Goal: Contribute content: Contribute content

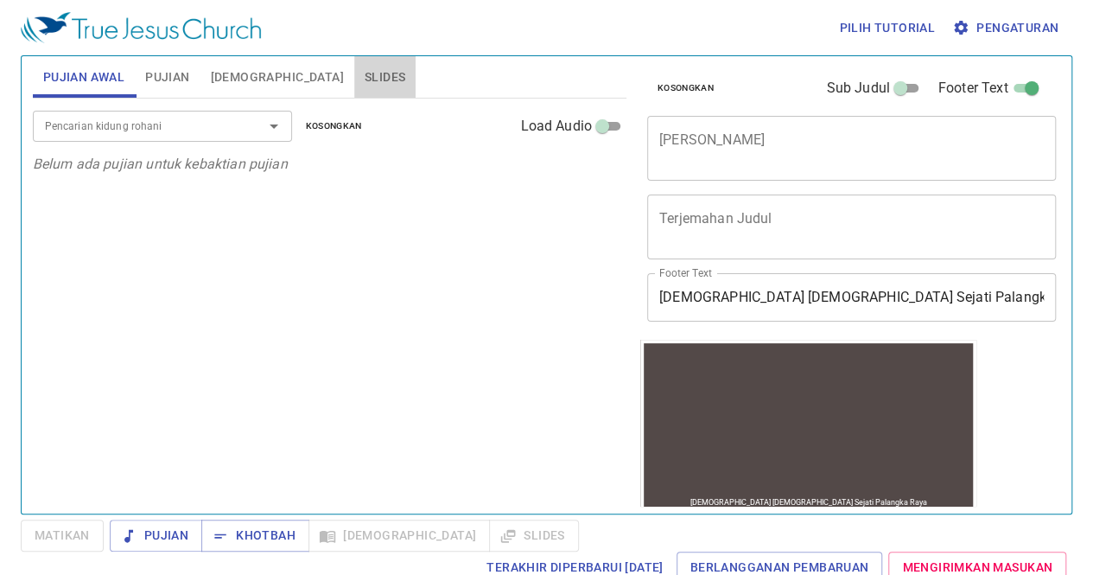
click at [365, 70] on span "Slides" at bounding box center [385, 78] width 41 height 22
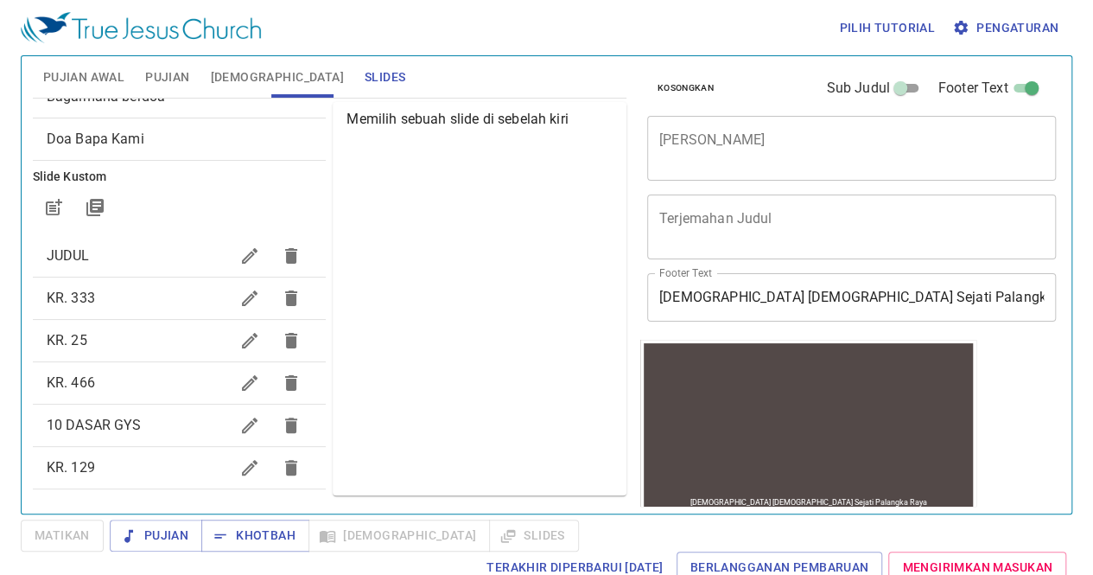
scroll to position [100, 0]
click at [239, 304] on icon "button" at bounding box center [249, 299] width 21 height 21
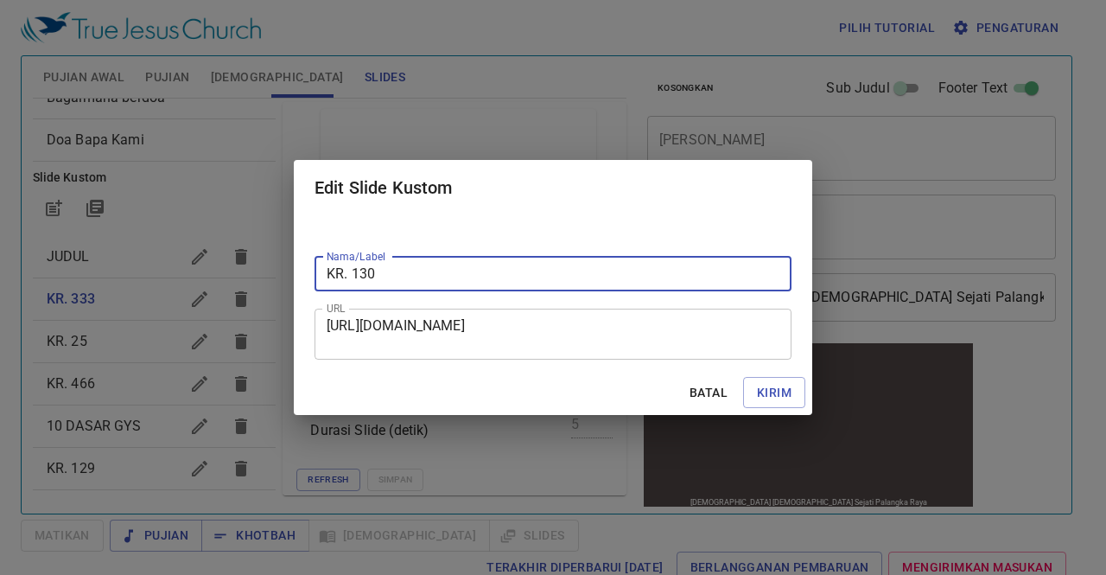
type input "KR. 130"
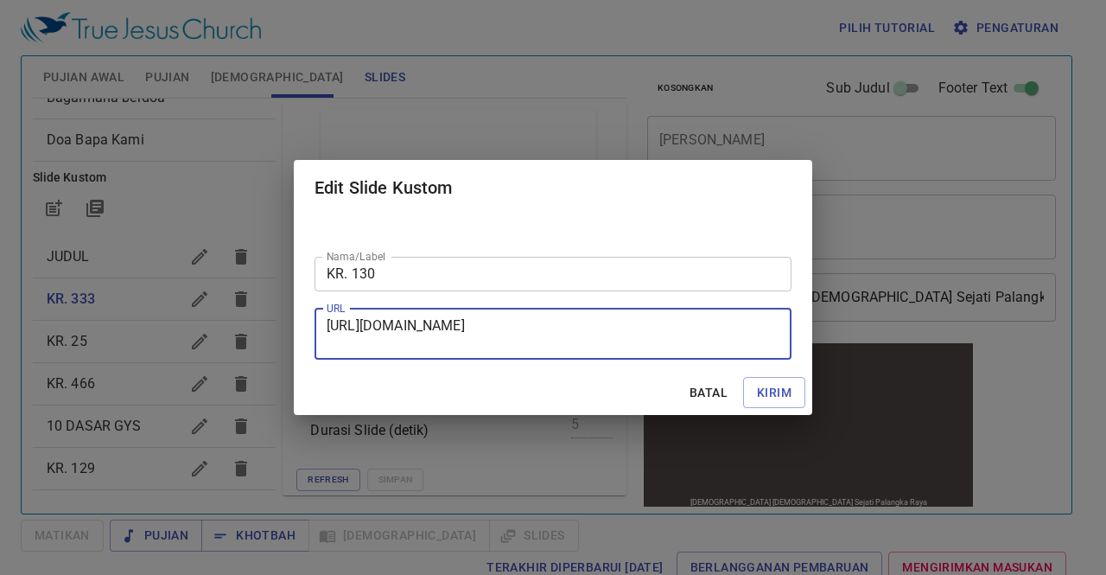
drag, startPoint x: 330, startPoint y: 320, endPoint x: 632, endPoint y: 351, distance: 304.0
click at [632, 351] on div "https://docs.google.com/presentation/d/1OZBjnIYsTbNiqjZgCVCf-a4iW_QSPqJH/edit?s…" at bounding box center [552, 333] width 477 height 51
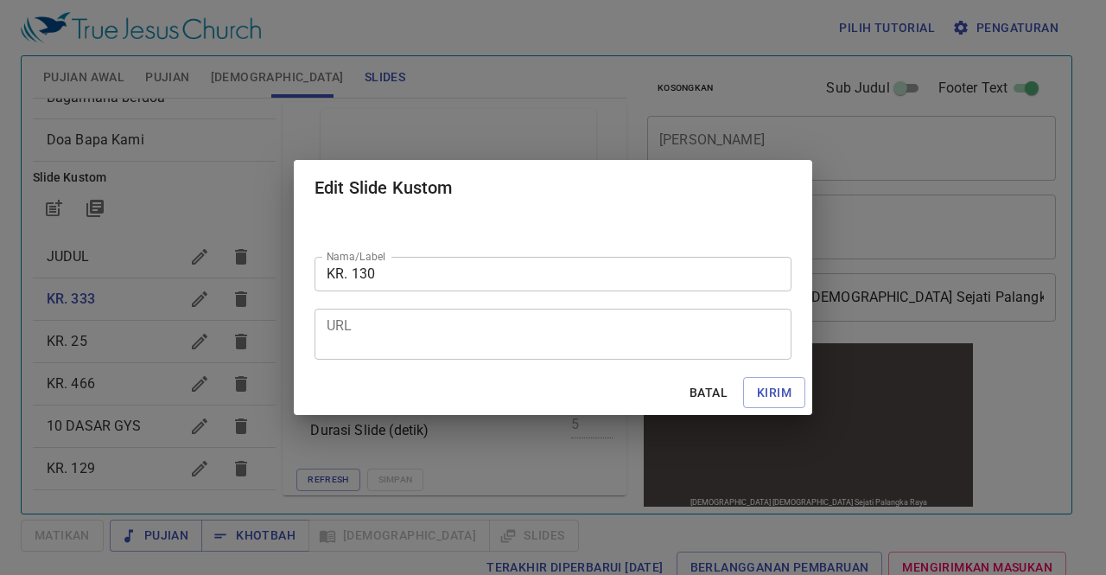
click at [632, 351] on div "URL" at bounding box center [552, 333] width 477 height 51
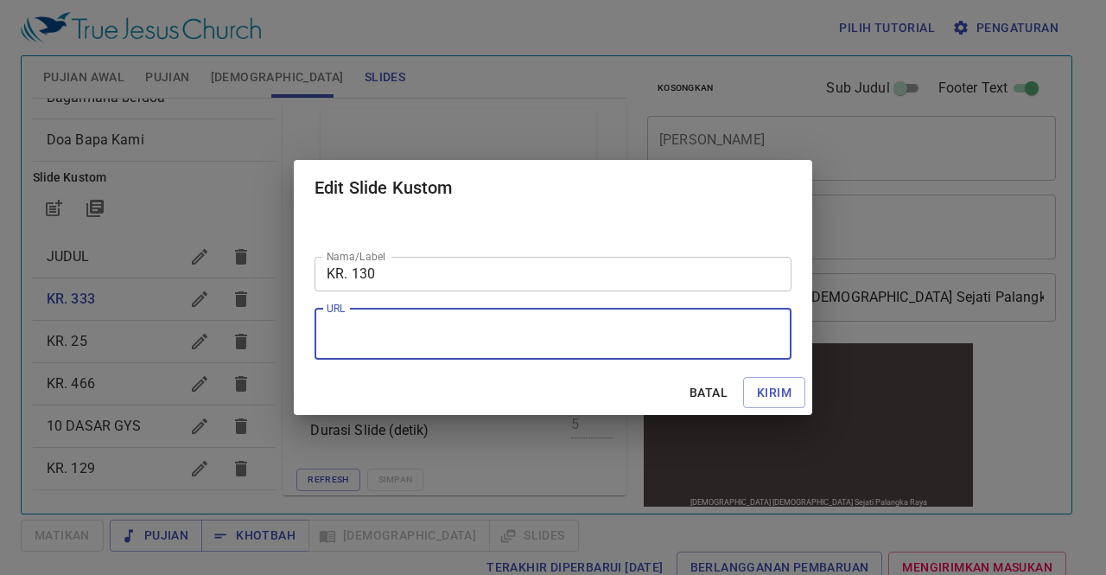
paste textarea "https://docs.google.com/presentation/d/14bbYpTnSVgaME0Mxp_56gBLyr8shNU81/edit?s…"
type textarea "https://docs.google.com/presentation/d/14bbYpTnSVgaME0Mxp_56gBLyr8shNU81/edit?s…"
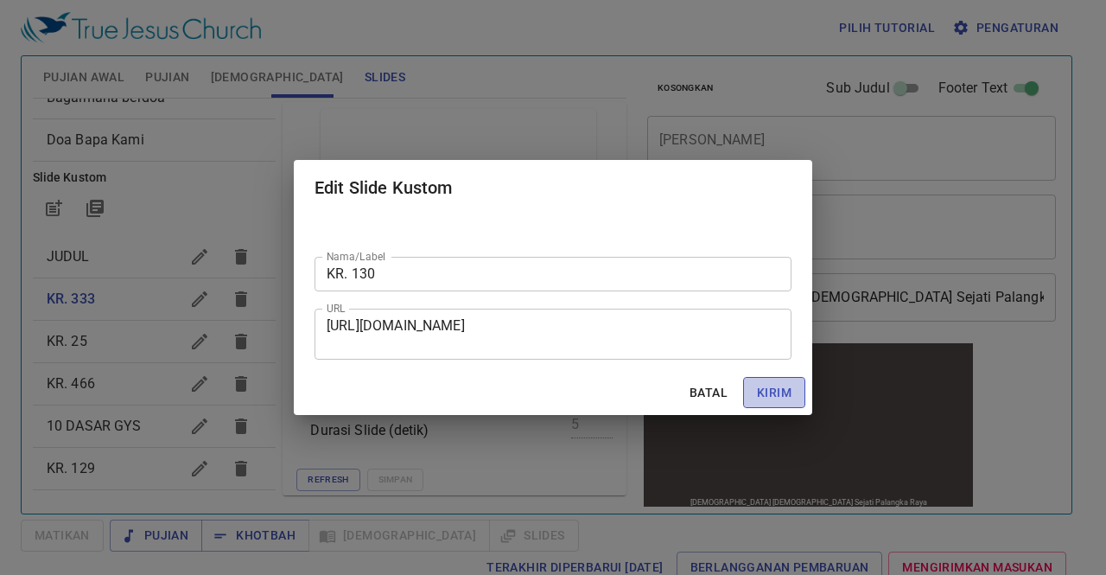
click at [782, 396] on span "Kirim" at bounding box center [774, 393] width 35 height 22
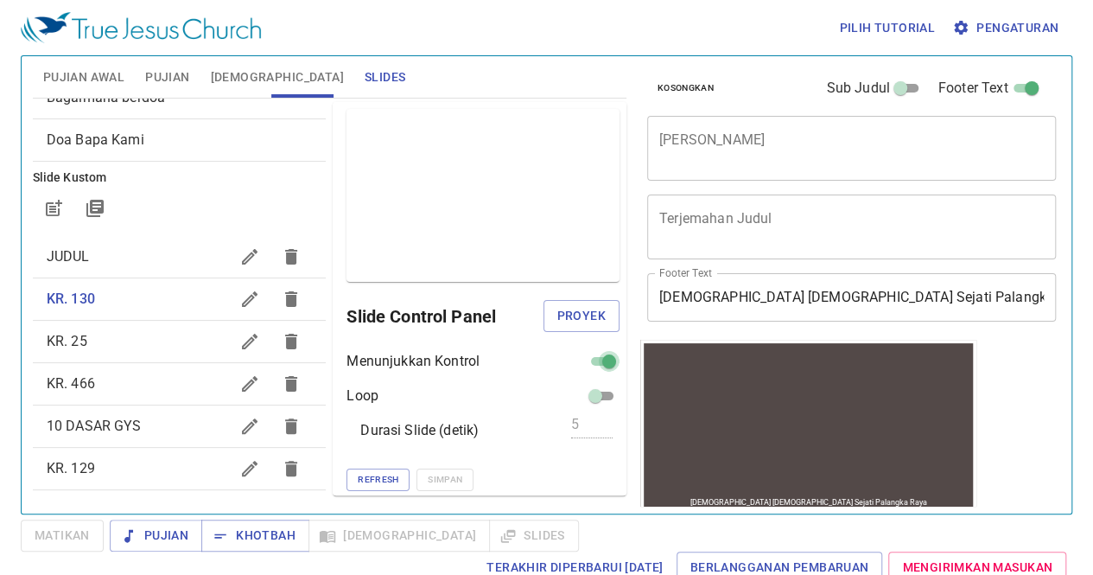
click at [584, 358] on input "checkbox" at bounding box center [609, 364] width 62 height 21
checkbox input "false"
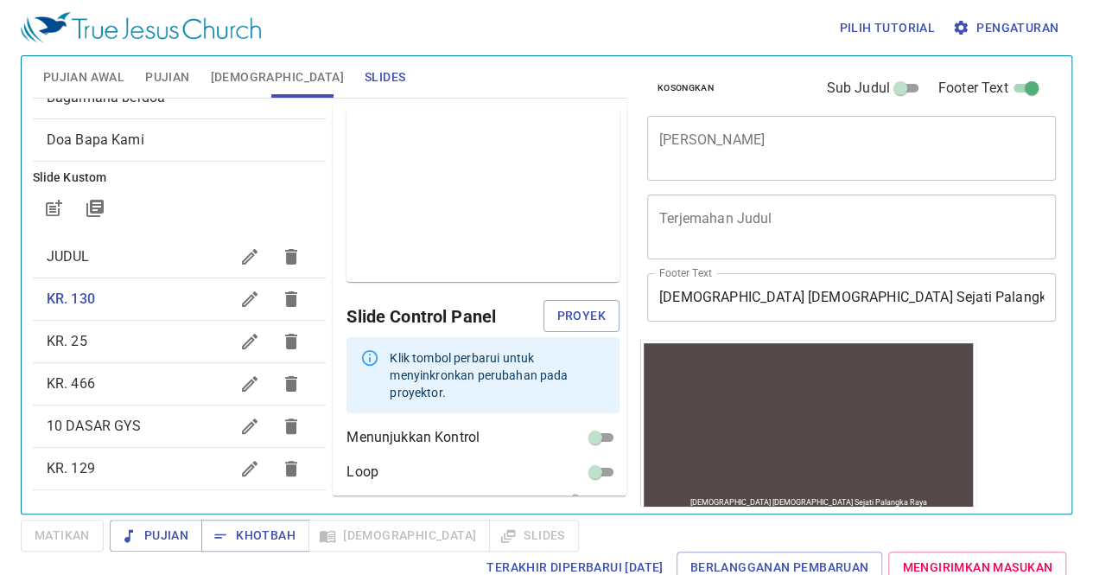
scroll to position [60, 0]
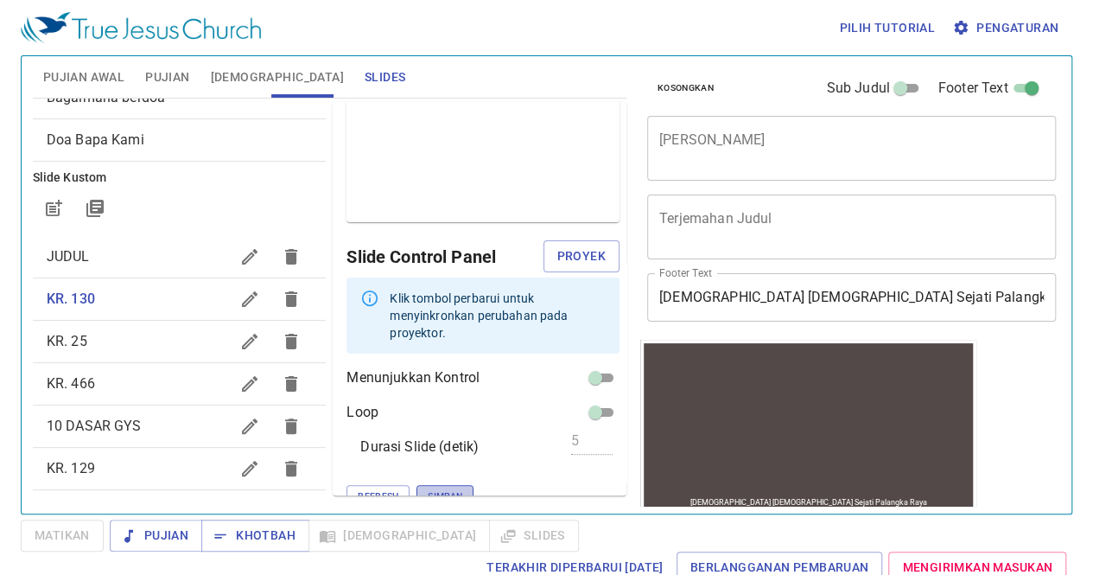
click at [416, 485] on button "Simpan" at bounding box center [444, 496] width 57 height 22
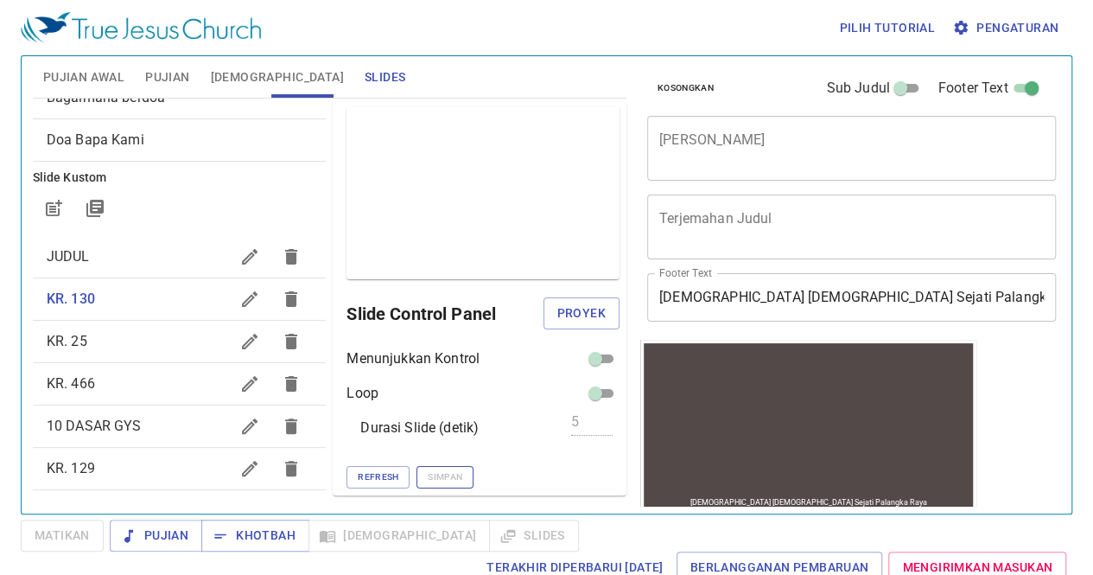
scroll to position [1, 0]
click at [239, 331] on icon "button" at bounding box center [249, 341] width 21 height 21
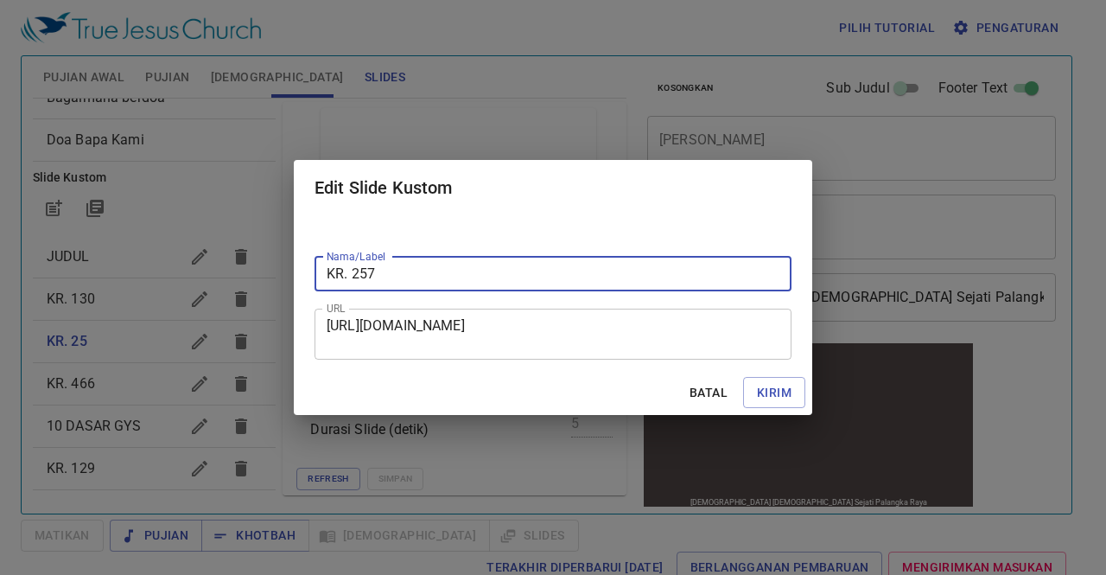
type input "KR. 257"
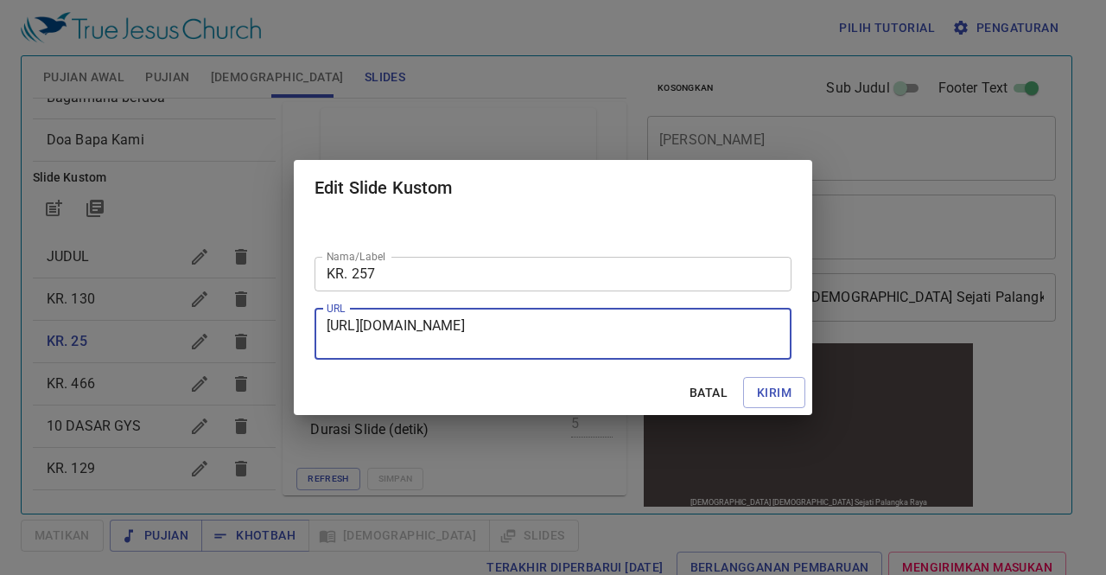
drag, startPoint x: 328, startPoint y: 321, endPoint x: 680, endPoint y: 346, distance: 352.5
click at [680, 346] on textarea "https://docs.google.com/presentation/d/1f4l3hBlAGYl4wcaH-Ujuvga2rS6ju0G0/edit?s…" at bounding box center [553, 333] width 453 height 33
paste textarea "https://docs.google.com/presentation/d/1PQe5-rV3Rs5cwxrLsuopUgiGfnW3wgMi/edit?s…"
type textarea "https://docs.google.com/presentation/d/1PQe5-rV3Rs5cwxrLsuopUgiGfnW3wgMi/edit?s…"
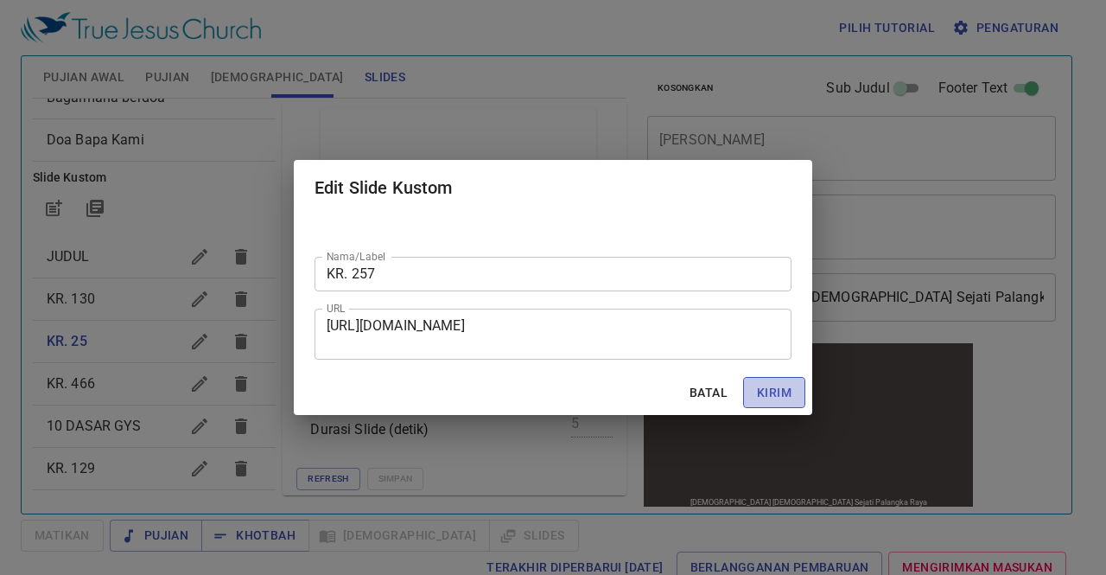
click at [772, 390] on span "Kirim" at bounding box center [774, 393] width 35 height 22
checkbox input "true"
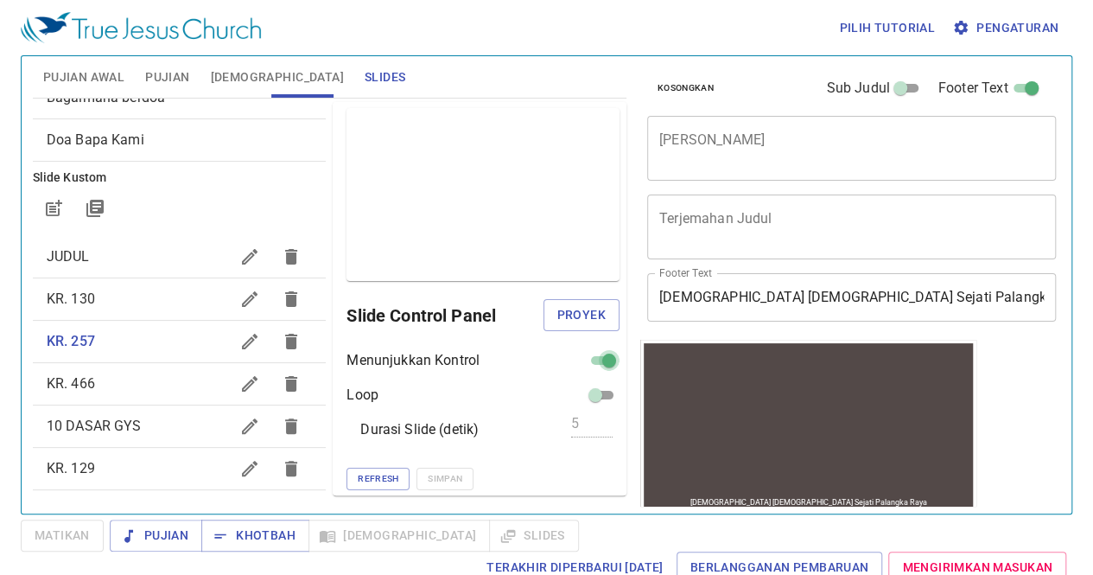
click at [581, 359] on input "checkbox" at bounding box center [609, 363] width 62 height 21
checkbox input "false"
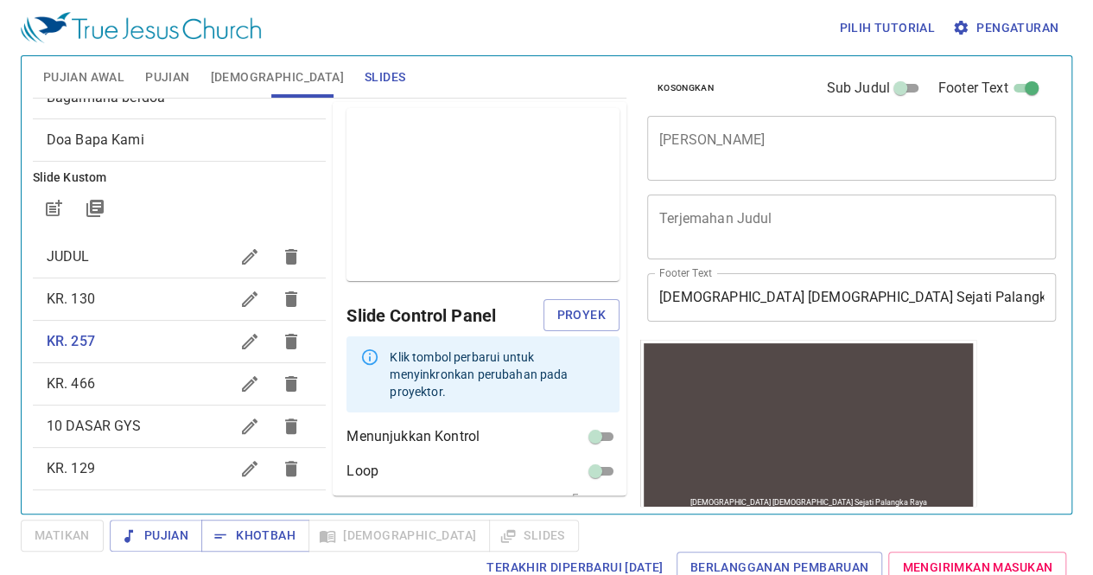
scroll to position [60, 0]
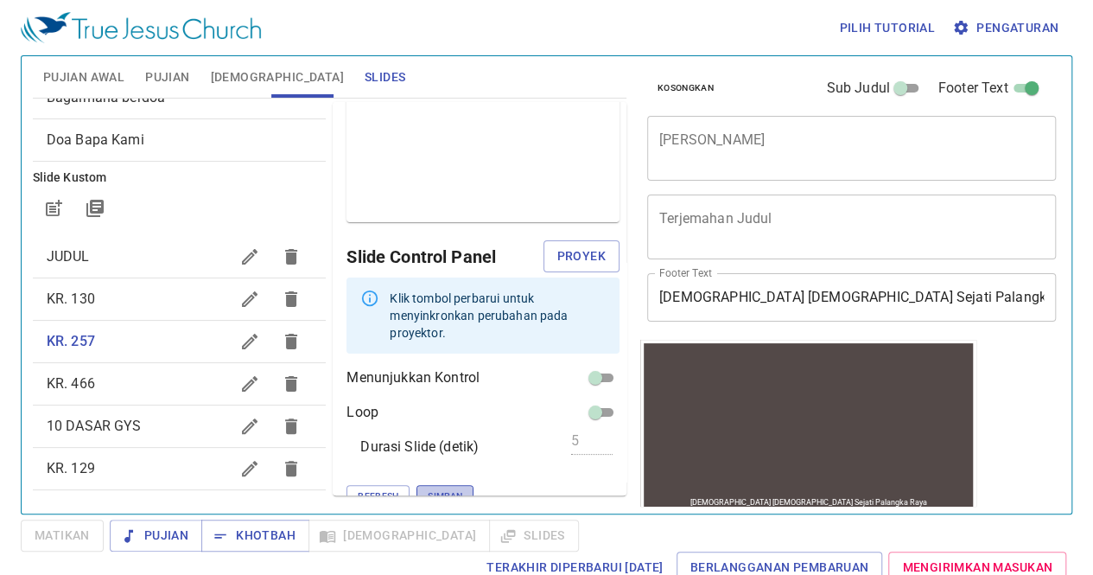
click at [428, 488] on span "Simpan" at bounding box center [445, 496] width 35 height 16
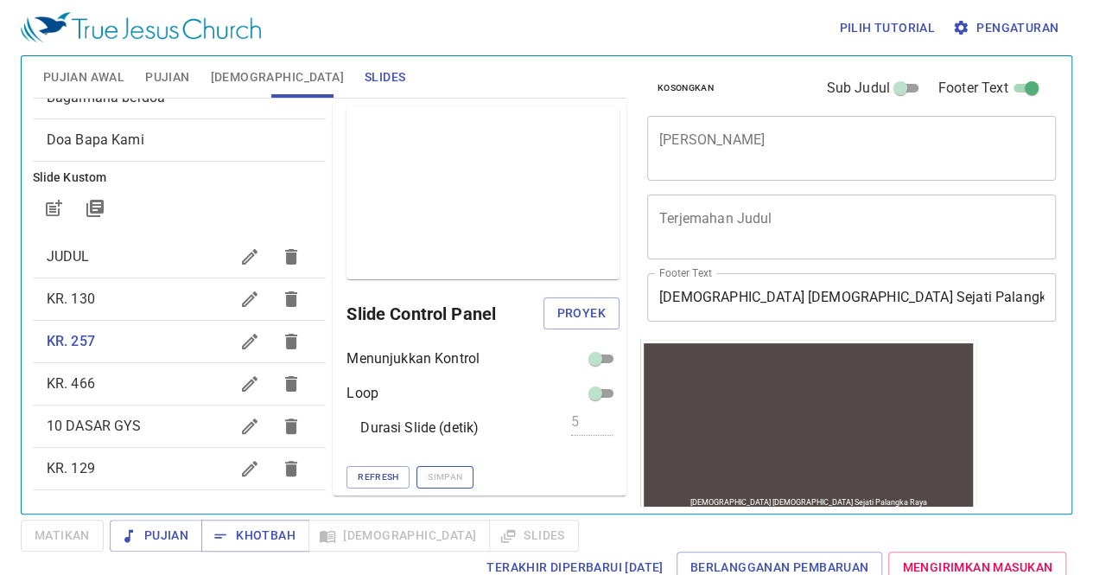
scroll to position [1, 0]
click at [239, 391] on icon "button" at bounding box center [249, 383] width 21 height 21
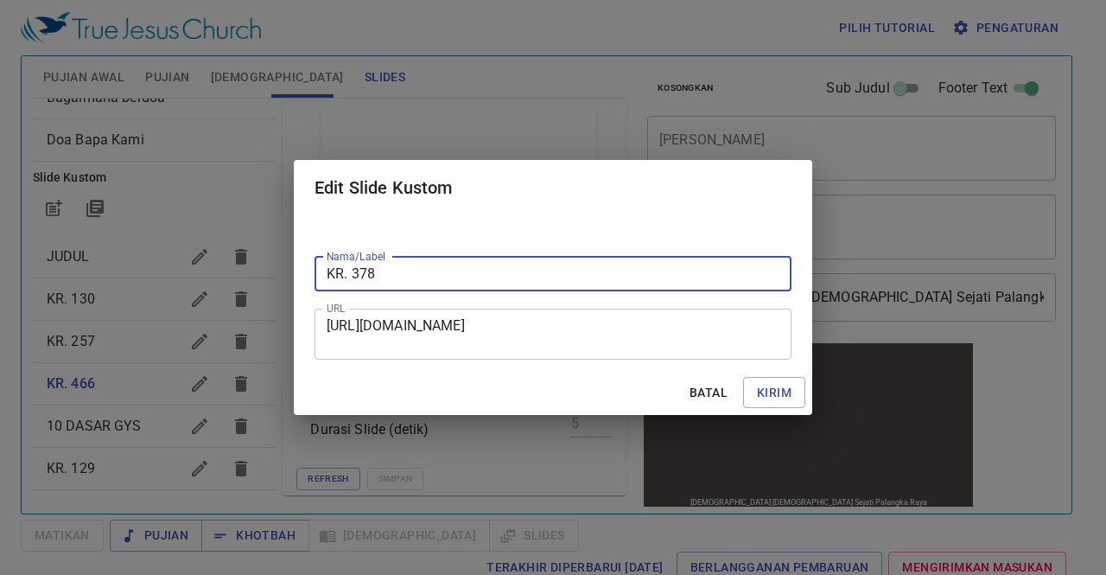
type input "KR. 378"
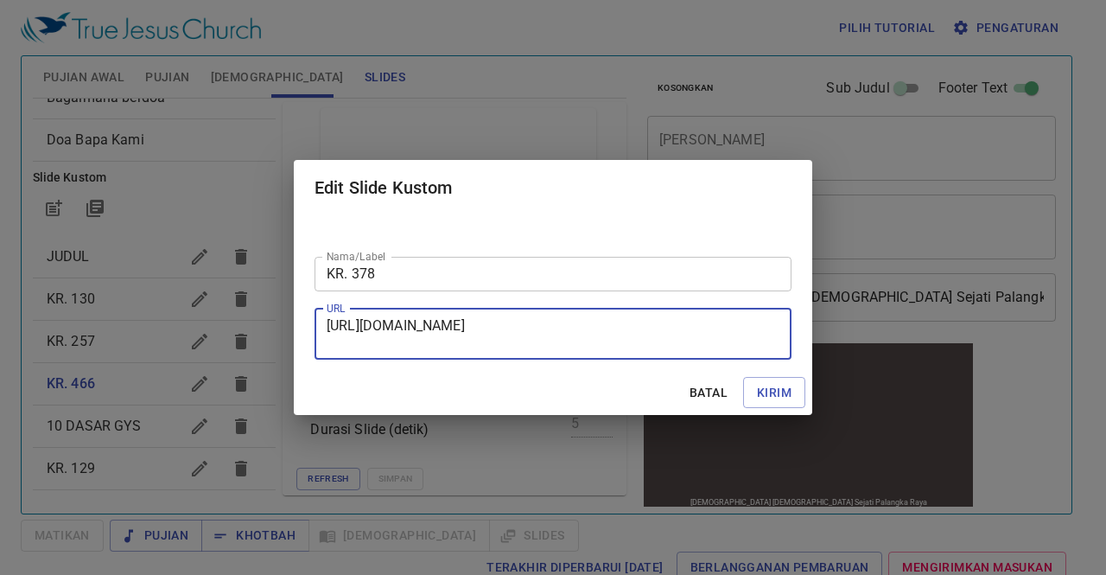
drag, startPoint x: 331, startPoint y: 326, endPoint x: 608, endPoint y: 371, distance: 281.1
click at [608, 371] on form "Nama/Label KR. 378 Nama/Label URL https://docs.google.com/presentation/d/1c3eck…" at bounding box center [553, 315] width 518 height 200
type textarea "h"
paste textarea "https://docs.google.com/presentation/d/1qyeH5yeFTEXx8OPdjwXdb_56B2WHEx_D/edit?s…"
type textarea "https://docs.google.com/presentation/d/1qyeH5yeFTEXx8OPdjwXdb_56B2WHEx_D/edit?s…"
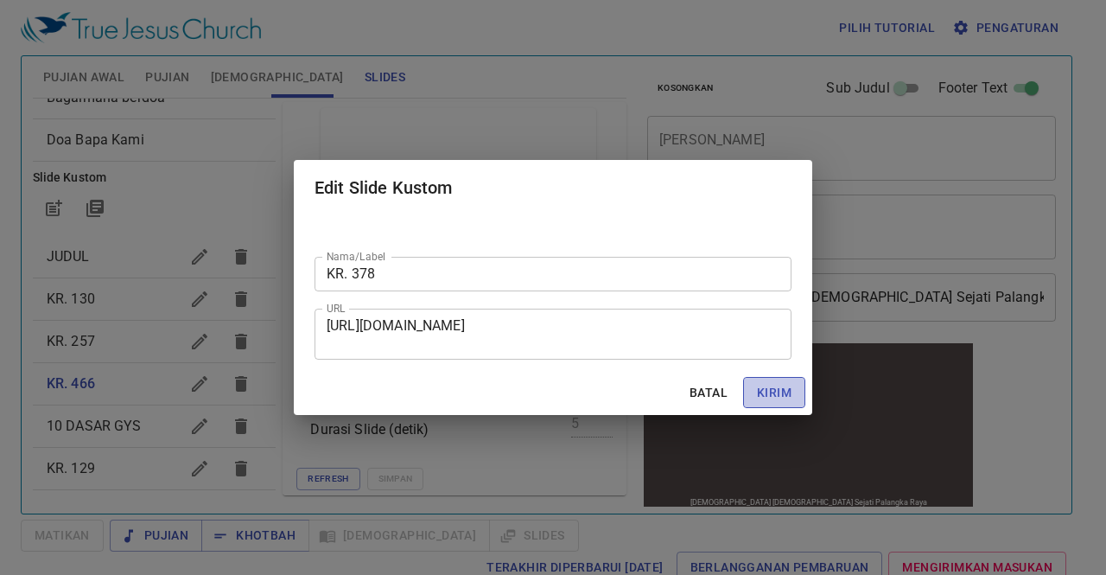
click at [759, 391] on span "Kirim" at bounding box center [774, 393] width 35 height 22
checkbox input "true"
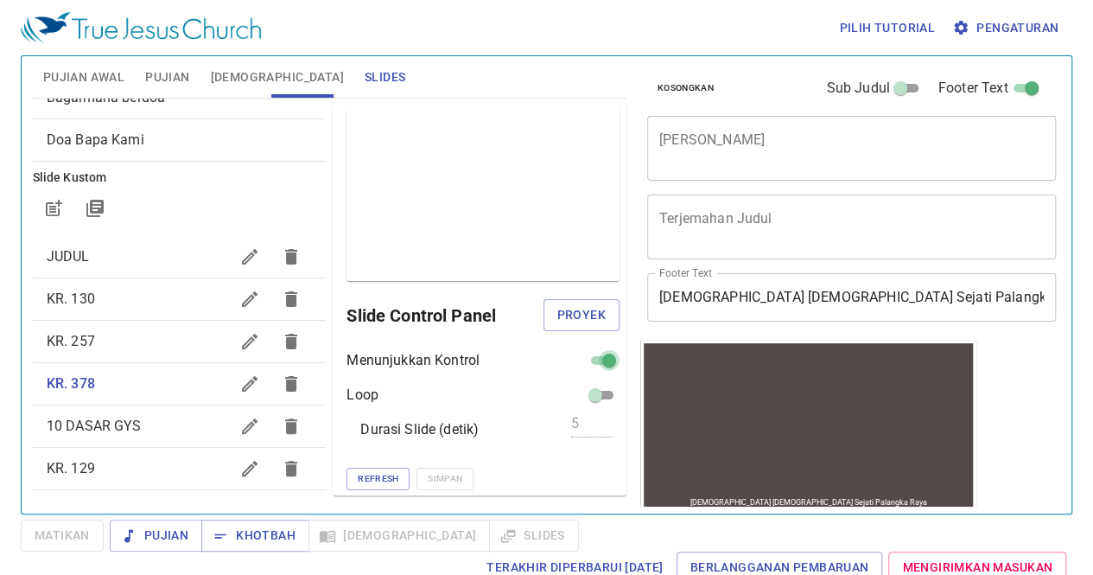
click at [584, 367] on input "checkbox" at bounding box center [609, 363] width 62 height 21
checkbox input "false"
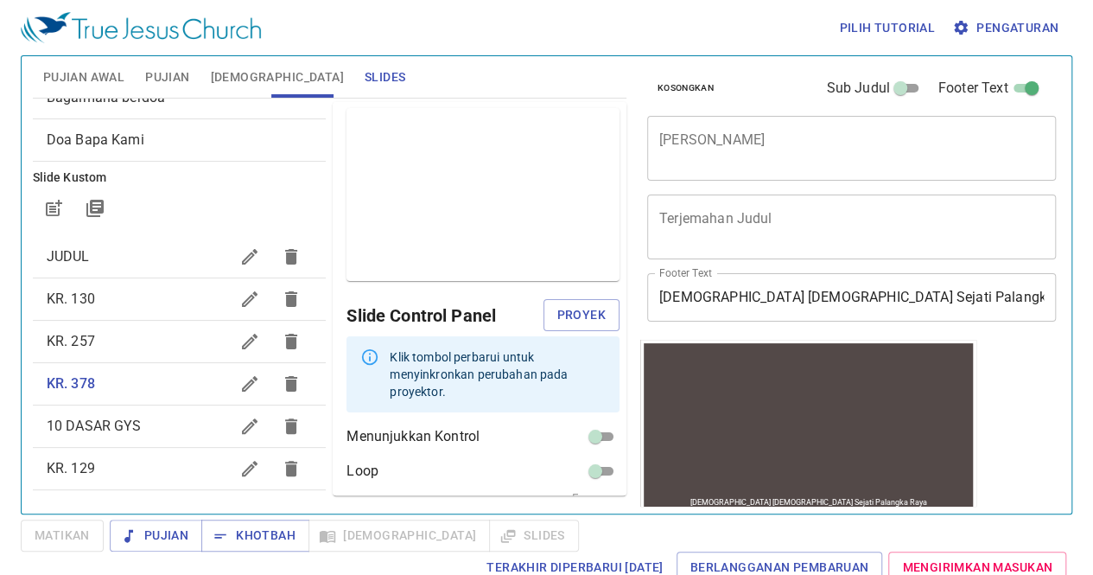
scroll to position [60, 0]
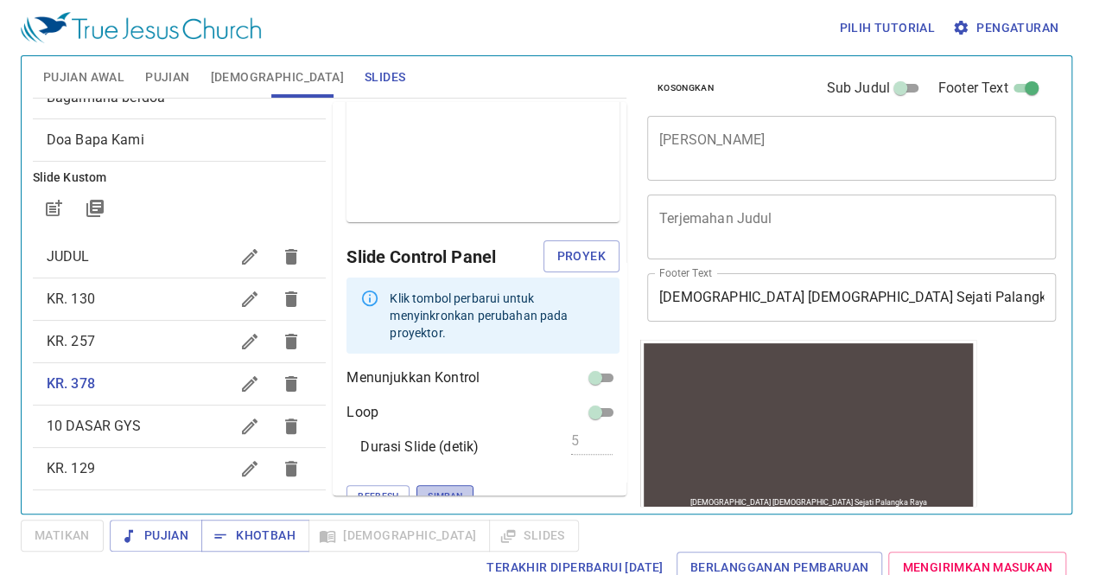
click at [428, 488] on span "Simpan" at bounding box center [445, 496] width 35 height 16
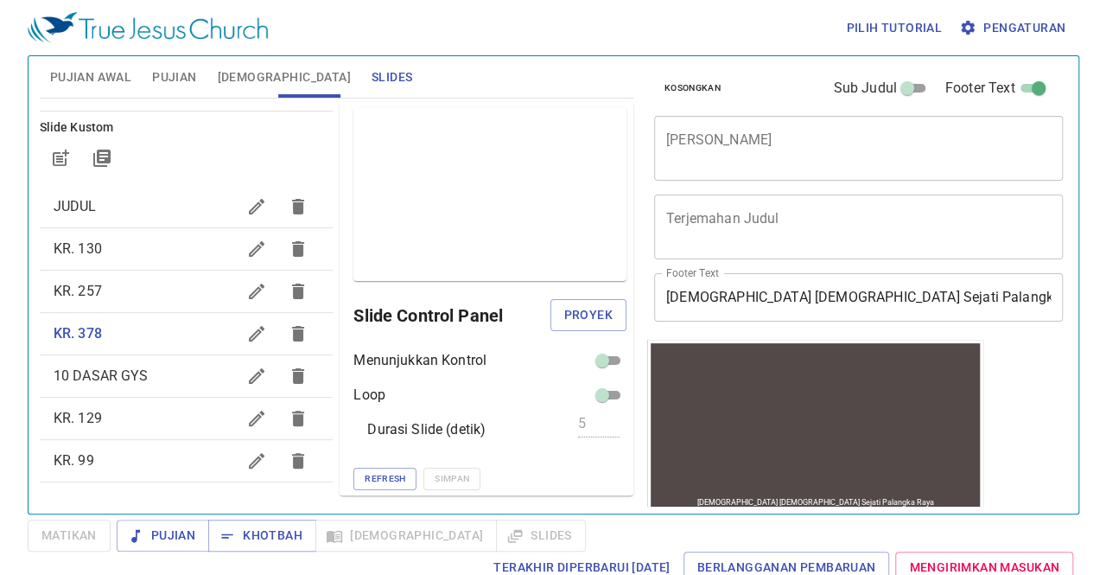
scroll to position [7, 0]
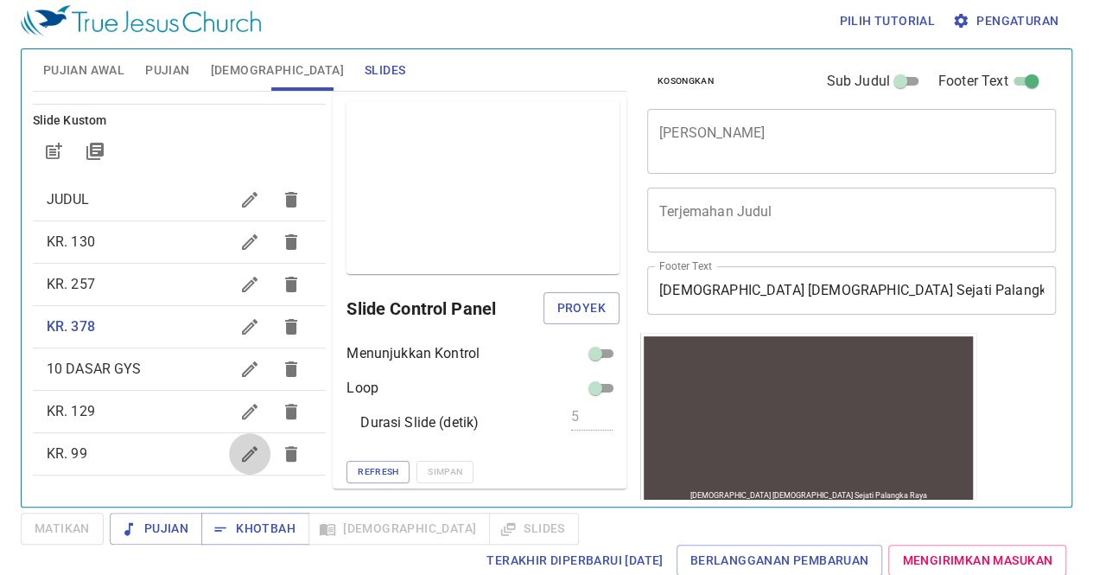
click at [239, 460] on icon "button" at bounding box center [249, 453] width 21 height 21
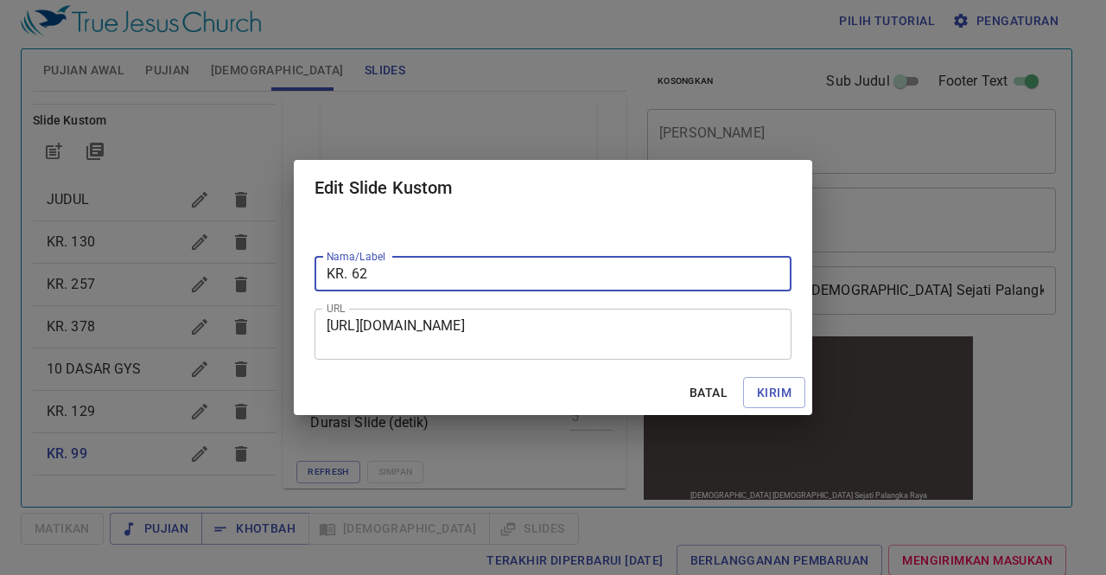
type input "KR. 62"
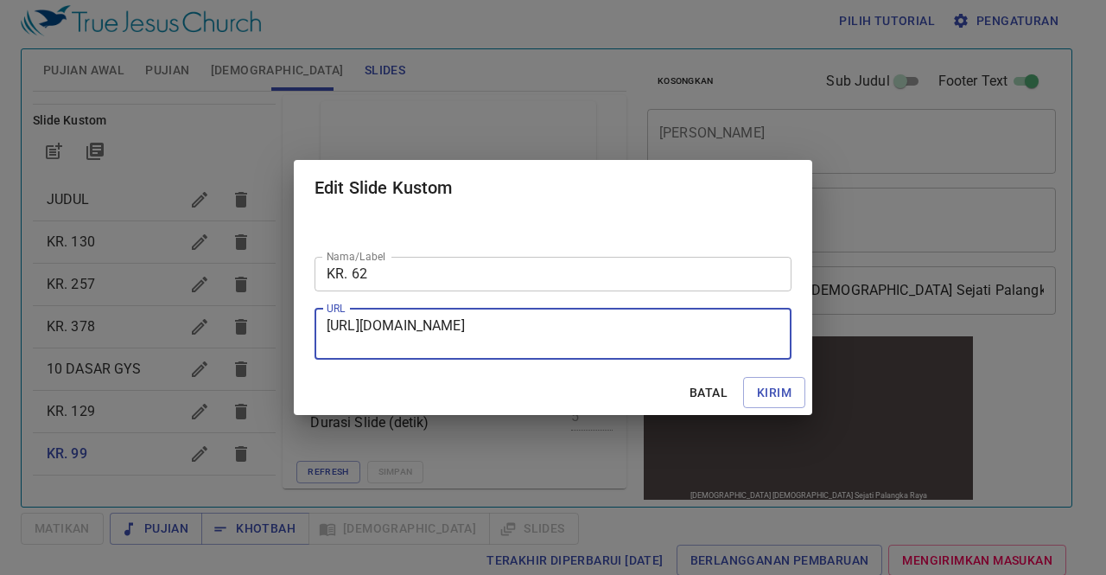
scroll to position [16, 0]
drag, startPoint x: 328, startPoint y: 322, endPoint x: 712, endPoint y: 343, distance: 384.1
click at [712, 343] on textarea "https://docs.google.com/presentation/d/12CX3IFN2ALZPxL7toRpw8XWgs4zAR3M0/edit?u…" at bounding box center [553, 333] width 453 height 33
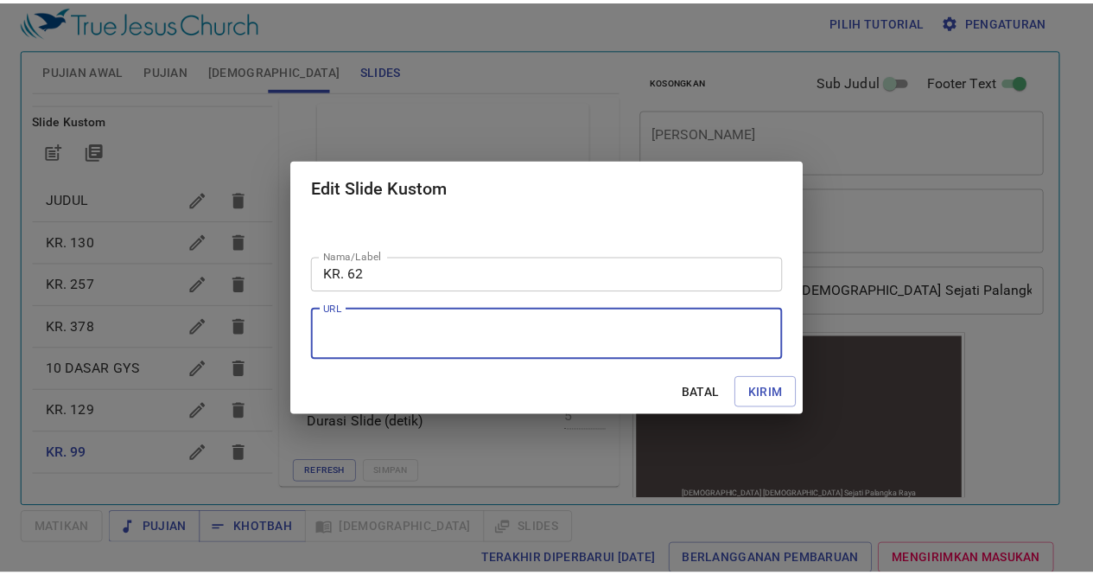
scroll to position [0, 0]
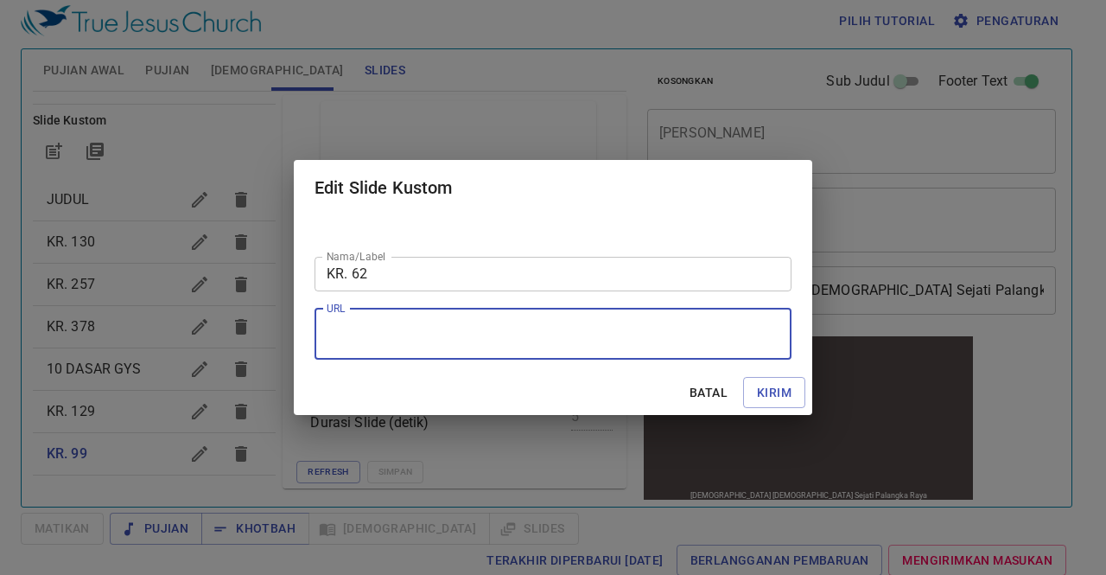
paste textarea "https://docs.google.com/presentation/d/1QlzY7ZFzyht8cM0cdS_jOWZOVOfSY7CQ/edit?s…"
type textarea "https://docs.google.com/presentation/d/1QlzY7ZFzyht8cM0cdS_jOWZOVOfSY7CQ/edit?s…"
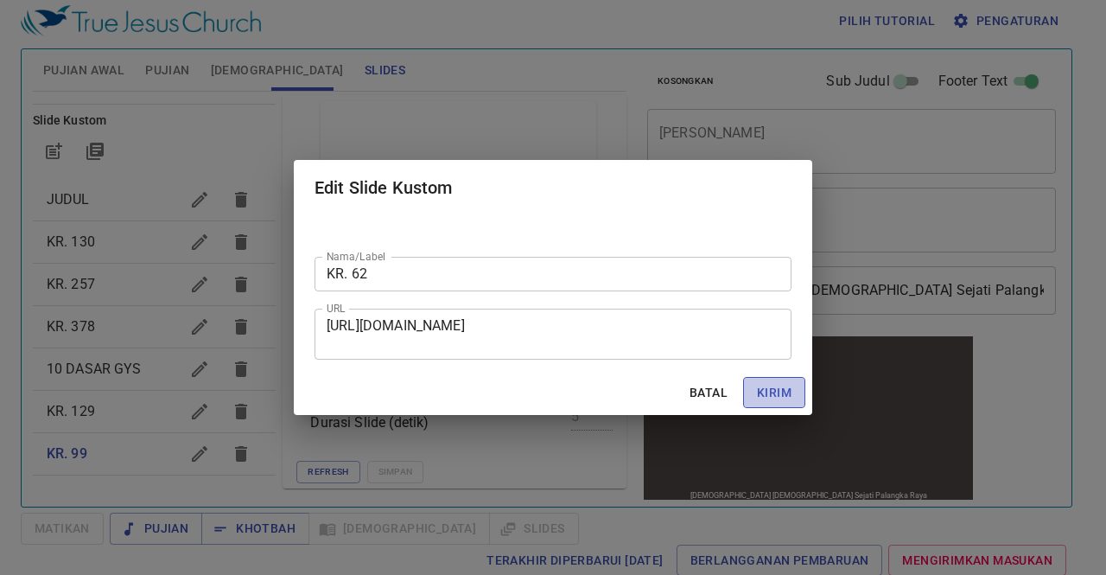
click at [793, 390] on button "Kirim" at bounding box center [774, 393] width 62 height 32
checkbox input "true"
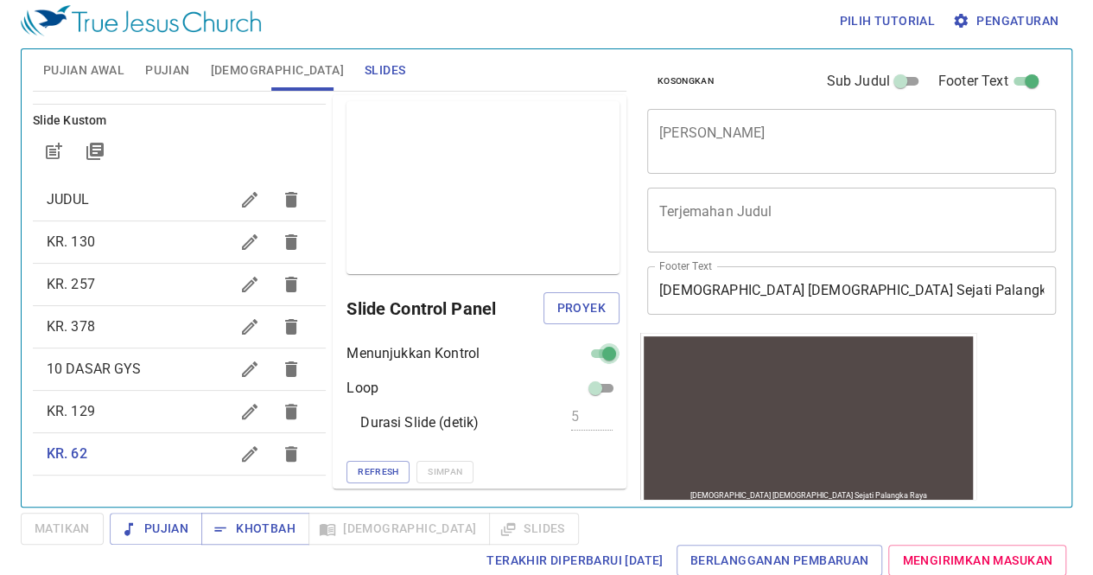
click at [592, 346] on input "checkbox" at bounding box center [609, 356] width 62 height 21
checkbox input "false"
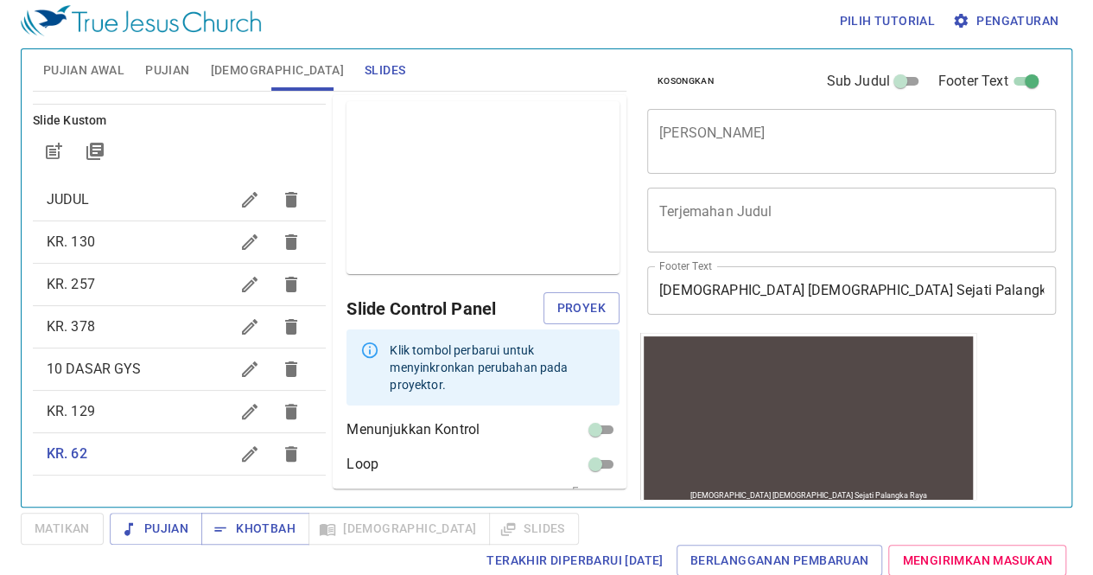
scroll to position [60, 0]
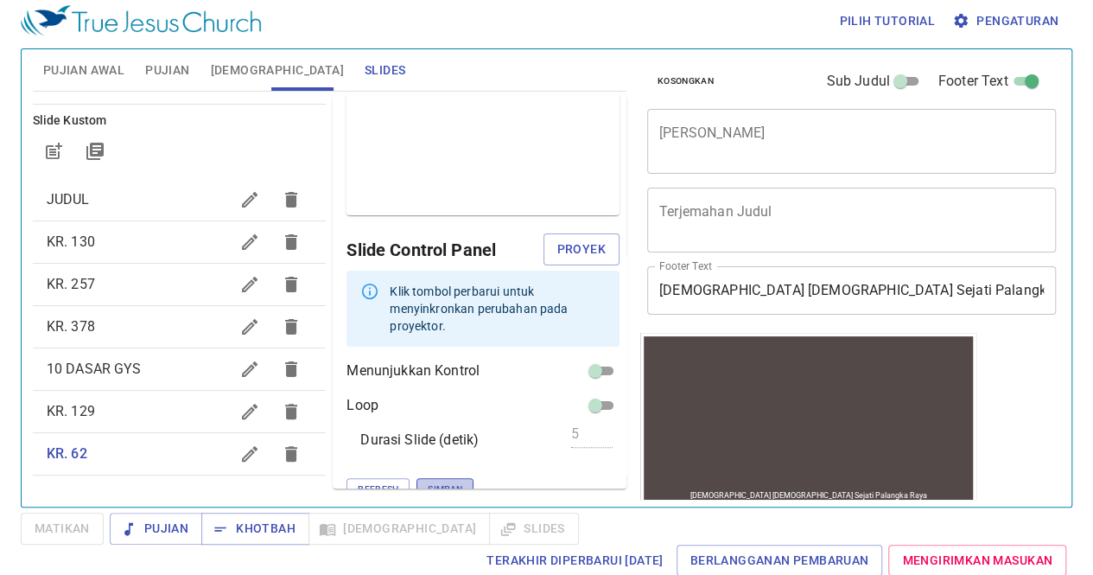
click at [416, 478] on button "Simpan" at bounding box center [444, 489] width 57 height 22
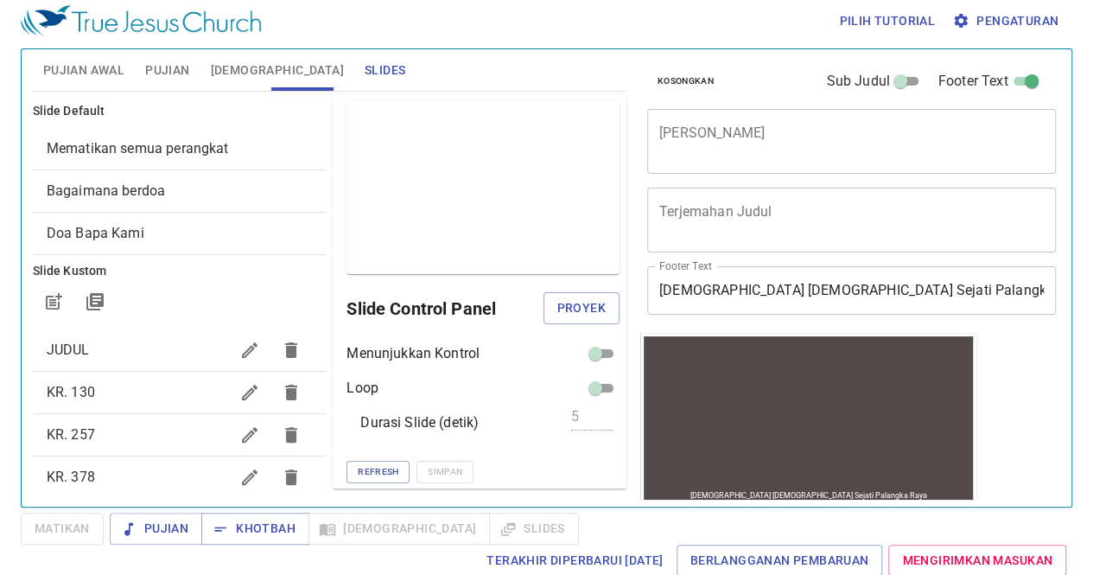
scroll to position [0, 0]
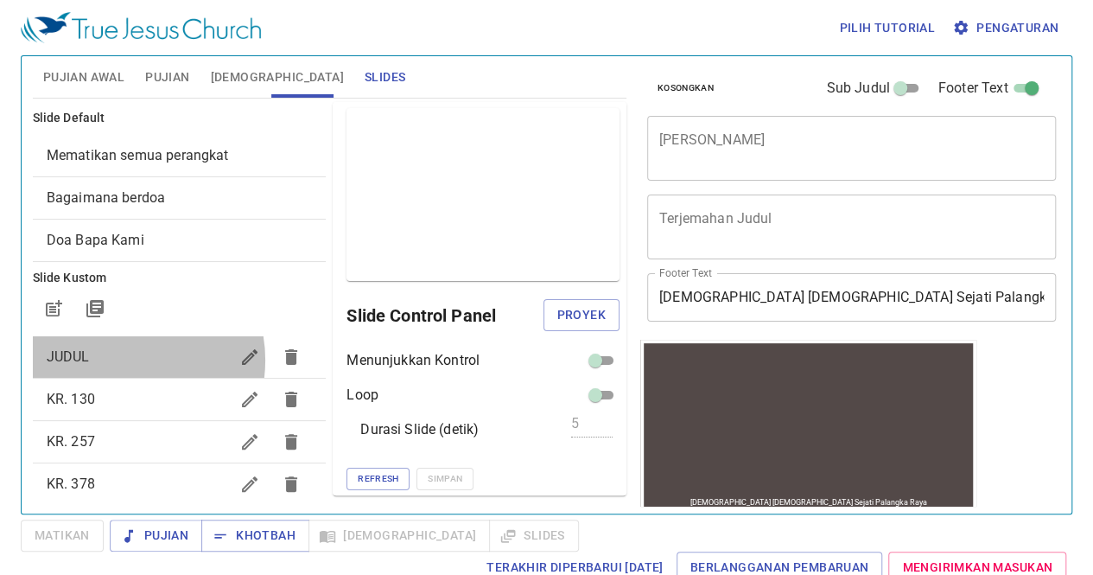
click at [117, 359] on span "JUDUL" at bounding box center [138, 356] width 183 height 21
